Goal: Task Accomplishment & Management: Manage account settings

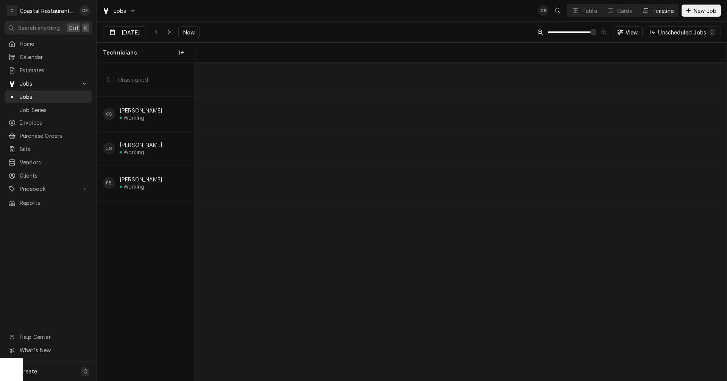
scroll to position [0, 10686]
